Goal: Task Accomplishment & Management: Complete application form

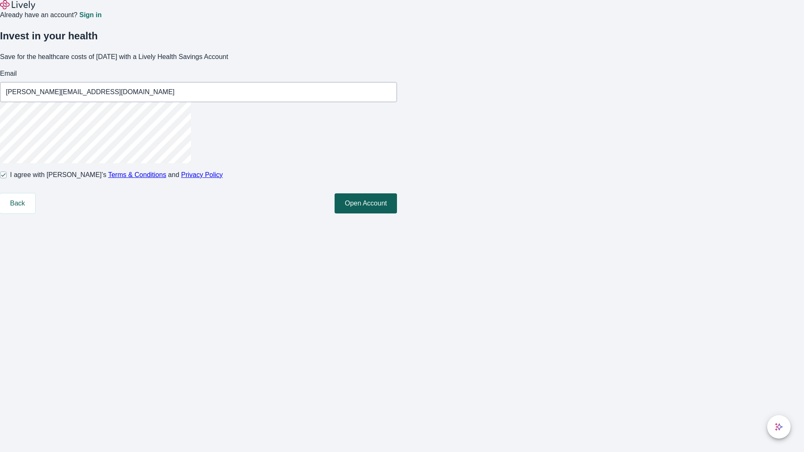
click at [397, 214] on button "Open Account" at bounding box center [366, 203] width 62 height 20
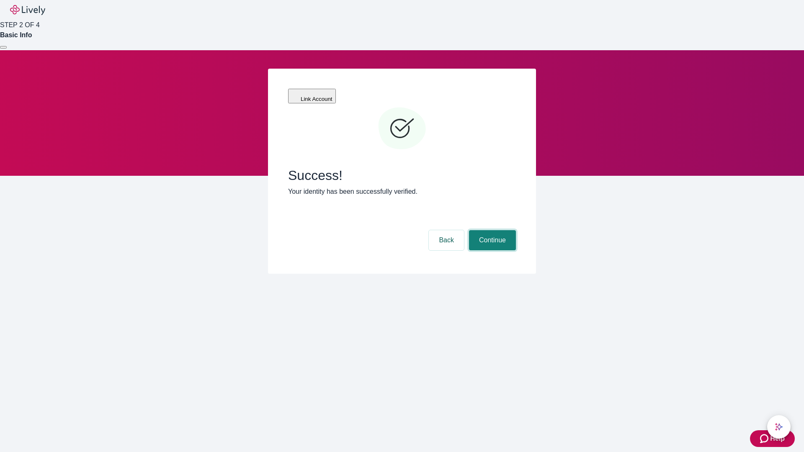
click at [491, 230] on button "Continue" at bounding box center [492, 240] width 47 height 20
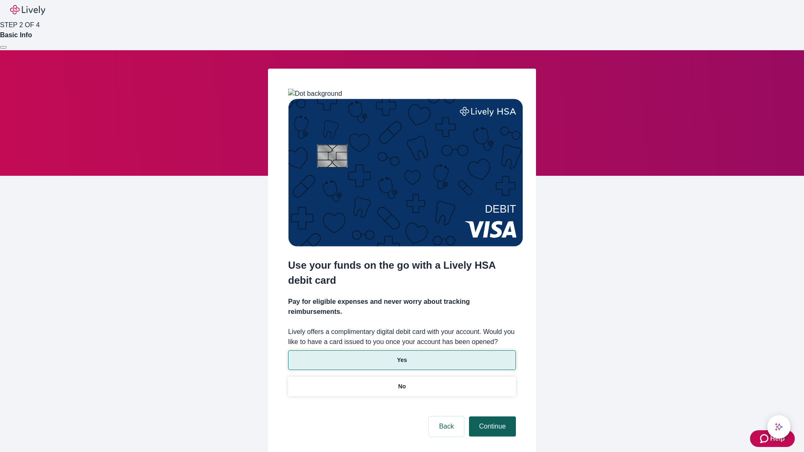
click at [402, 382] on p "No" at bounding box center [402, 386] width 8 height 9
click at [491, 417] on button "Continue" at bounding box center [492, 427] width 47 height 20
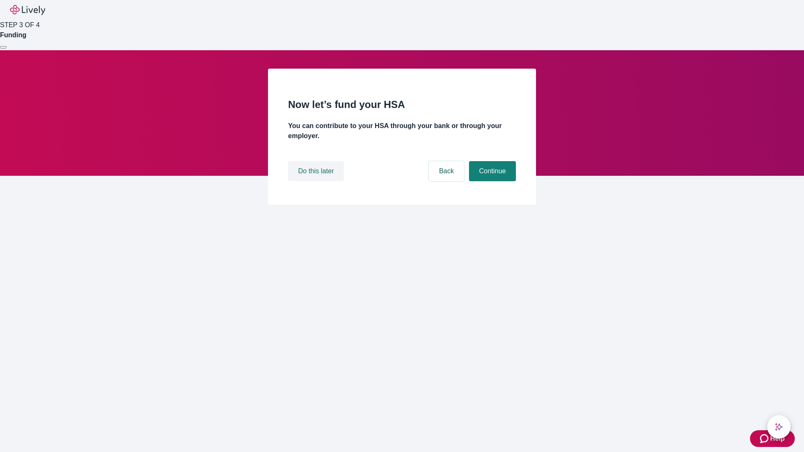
click at [317, 181] on button "Do this later" at bounding box center [316, 171] width 56 height 20
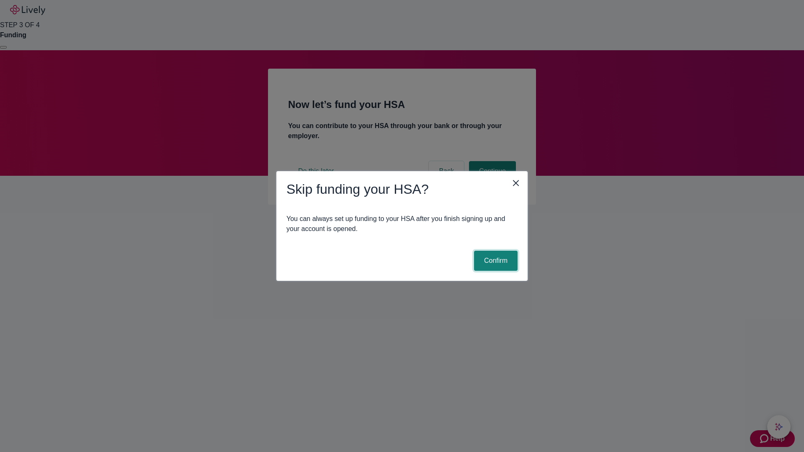
click at [494, 261] on button "Confirm" at bounding box center [496, 261] width 44 height 20
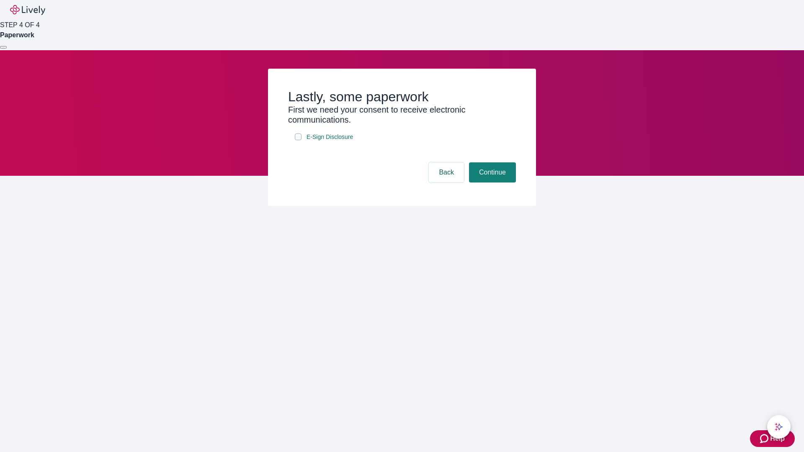
click at [298, 140] on input "E-Sign Disclosure" at bounding box center [298, 137] width 7 height 7
checkbox input "true"
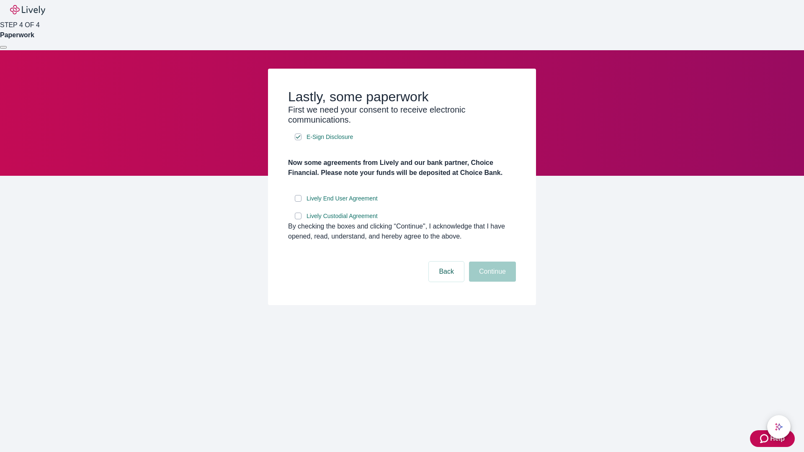
click at [298, 202] on input "Lively End User Agreement" at bounding box center [298, 198] width 7 height 7
checkbox input "true"
click at [298, 219] on input "Lively Custodial Agreement" at bounding box center [298, 216] width 7 height 7
checkbox input "true"
click at [491, 282] on button "Continue" at bounding box center [492, 272] width 47 height 20
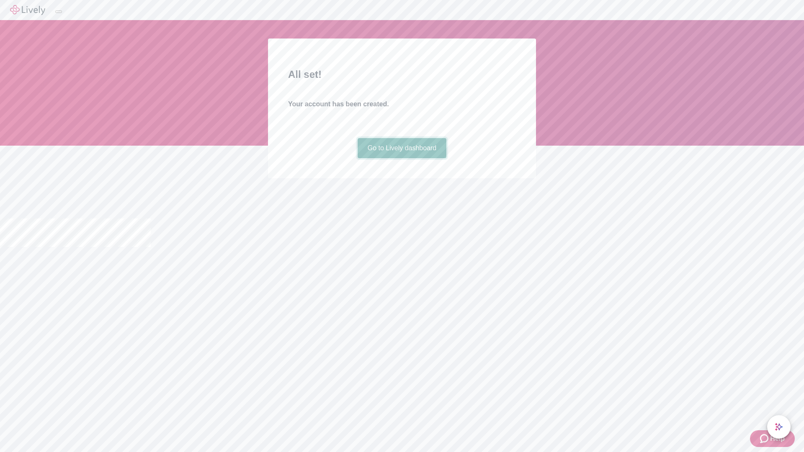
click at [402, 158] on link "Go to Lively dashboard" at bounding box center [402, 148] width 89 height 20
